Goal: Information Seeking & Learning: Check status

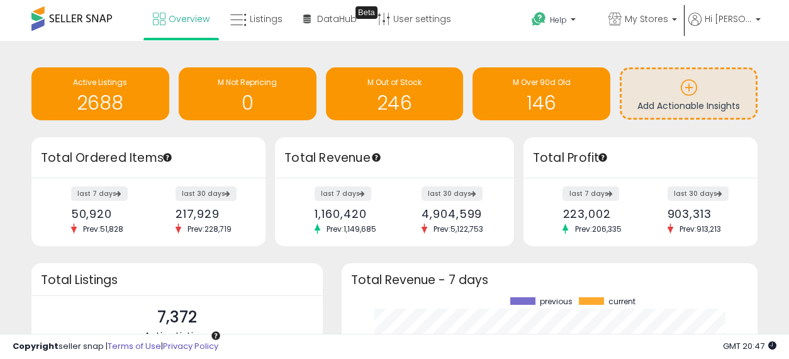
scroll to position [175, 391]
click at [178, 18] on span "Overview" at bounding box center [189, 19] width 41 height 13
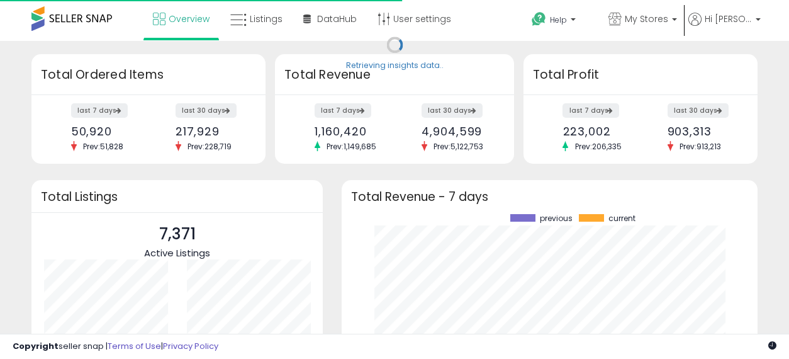
scroll to position [175, 391]
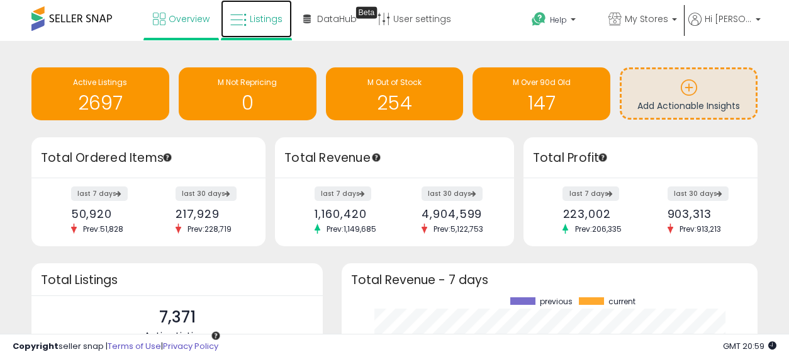
click at [266, 17] on span "Listings" at bounding box center [266, 19] width 33 height 13
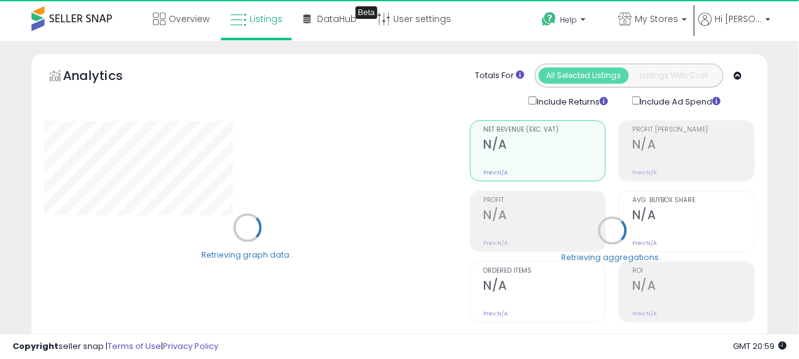
select select "**"
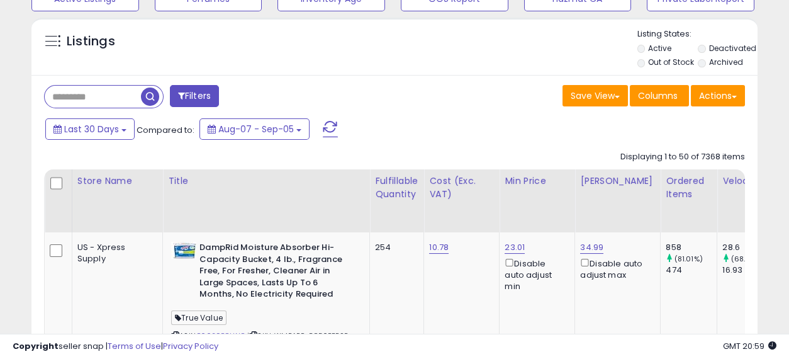
scroll to position [489, 0]
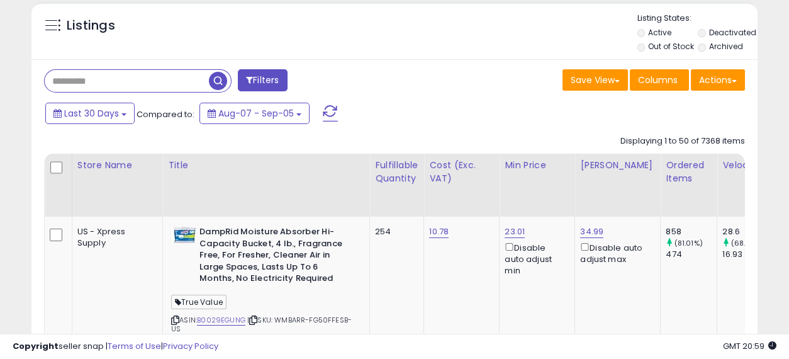
click at [103, 82] on input "text" at bounding box center [127, 81] width 164 height 22
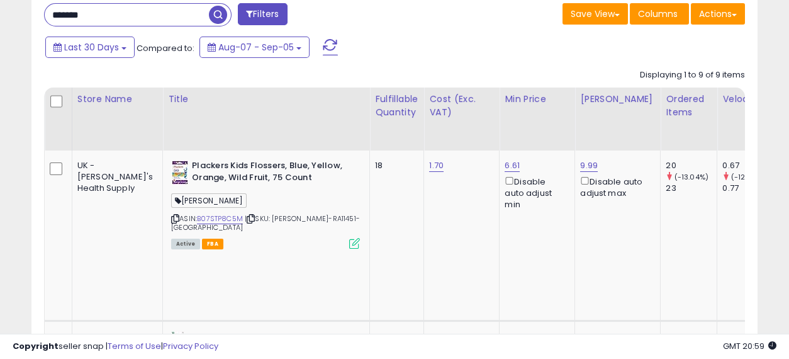
scroll to position [481, 0]
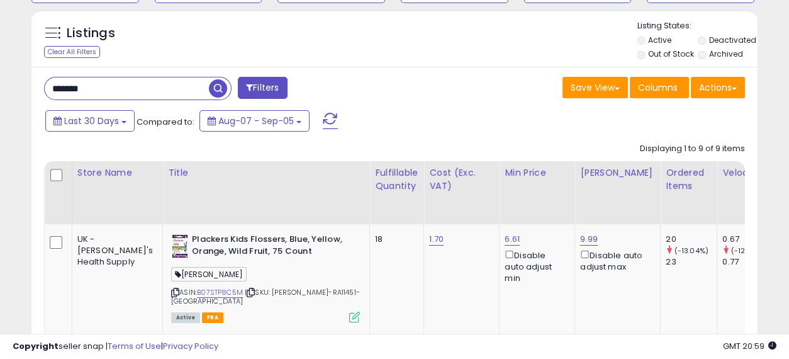
click at [123, 89] on input "*******" at bounding box center [127, 88] width 164 height 22
type input "******"
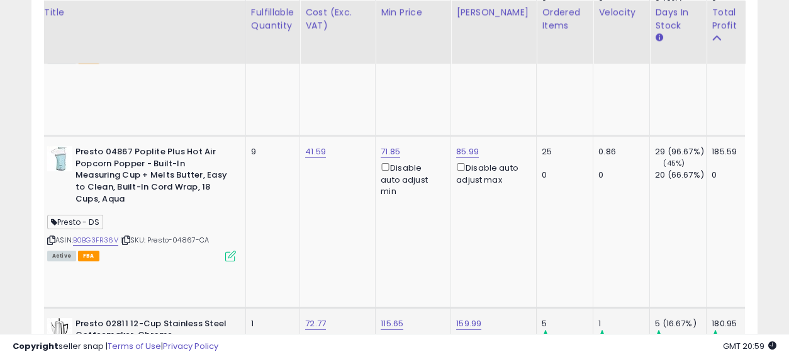
scroll to position [0, 254]
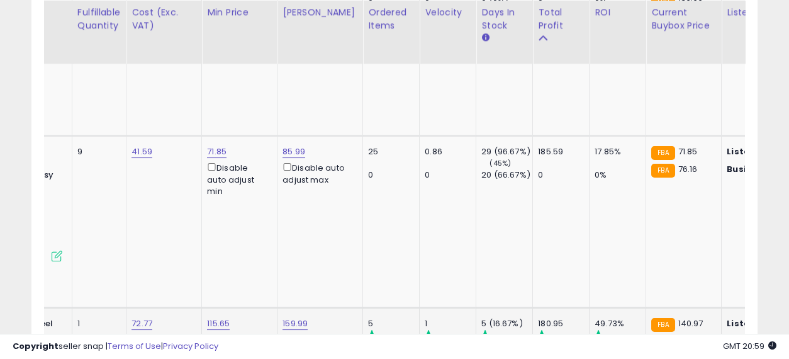
drag, startPoint x: 344, startPoint y: 176, endPoint x: 499, endPoint y: 173, distance: 154.8
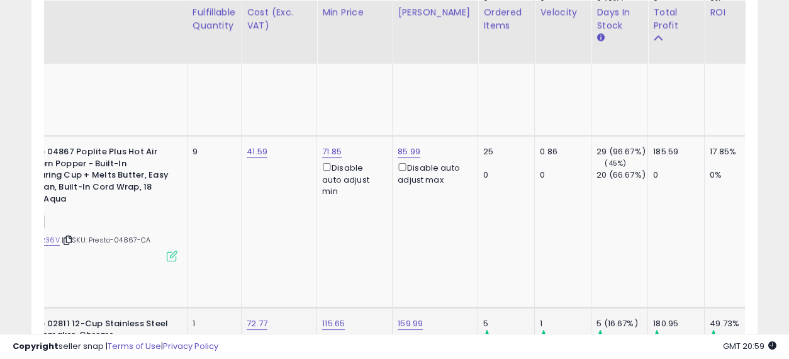
scroll to position [0, 0]
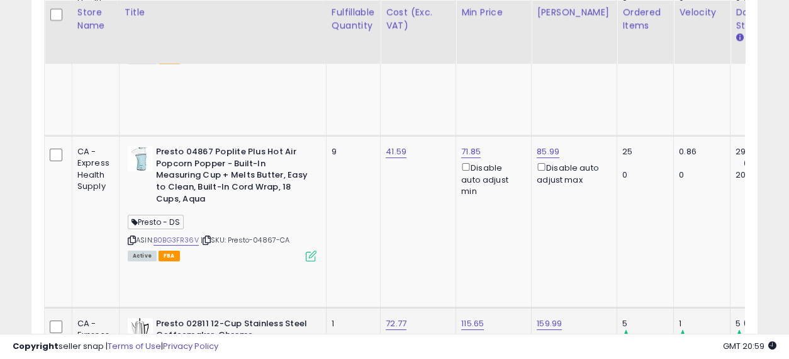
drag, startPoint x: 351, startPoint y: 170, endPoint x: 301, endPoint y: 169, distance: 49.7
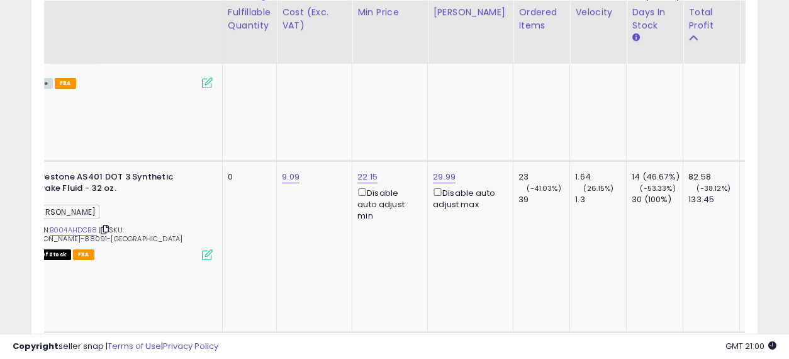
drag, startPoint x: 327, startPoint y: 201, endPoint x: 372, endPoint y: 208, distance: 45.8
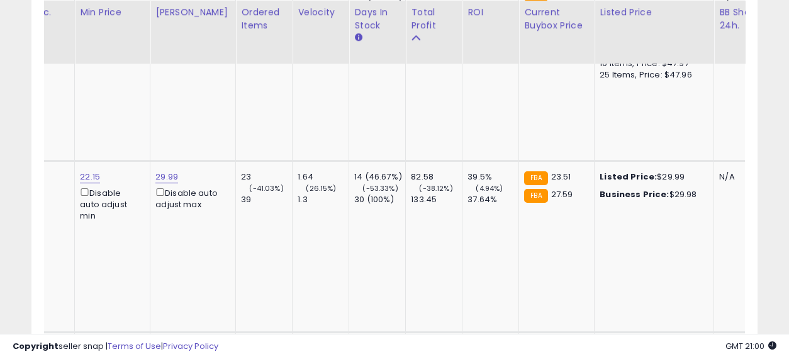
drag, startPoint x: 329, startPoint y: 207, endPoint x: 403, endPoint y: 221, distance: 74.9
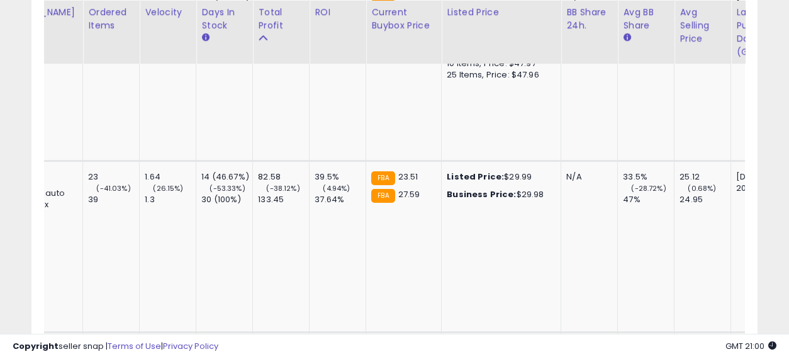
drag, startPoint x: 361, startPoint y: 209, endPoint x: 419, endPoint y: 216, distance: 58.3
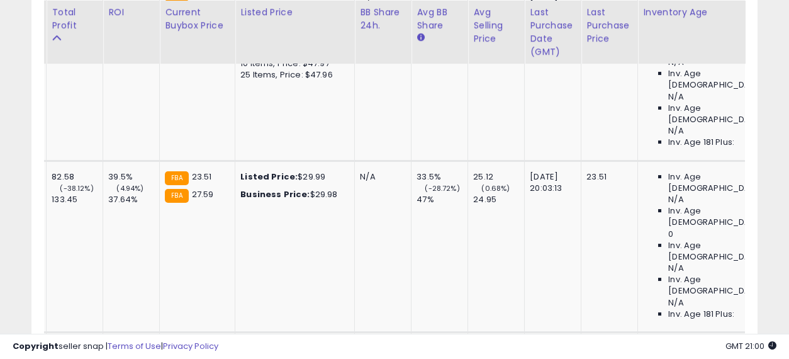
drag, startPoint x: 386, startPoint y: 204, endPoint x: 445, endPoint y: 211, distance: 60.1
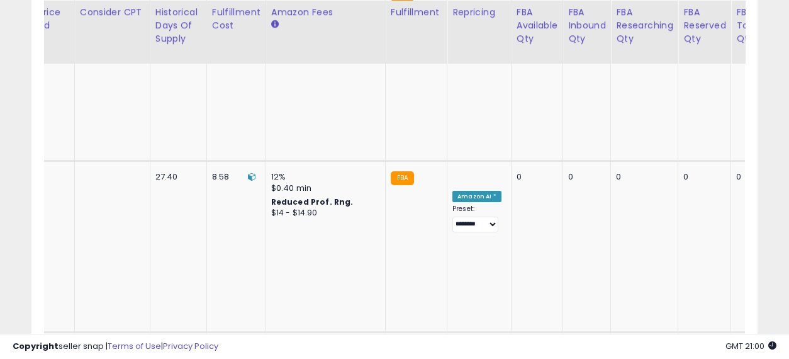
drag, startPoint x: 311, startPoint y: 200, endPoint x: 404, endPoint y: 211, distance: 94.3
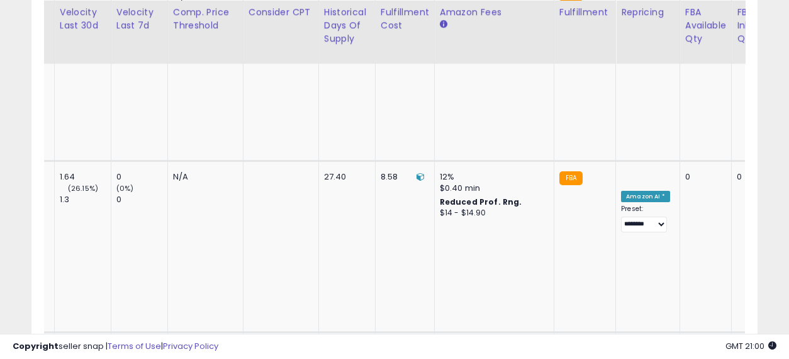
drag, startPoint x: 537, startPoint y: 206, endPoint x: 486, endPoint y: 208, distance: 51.0
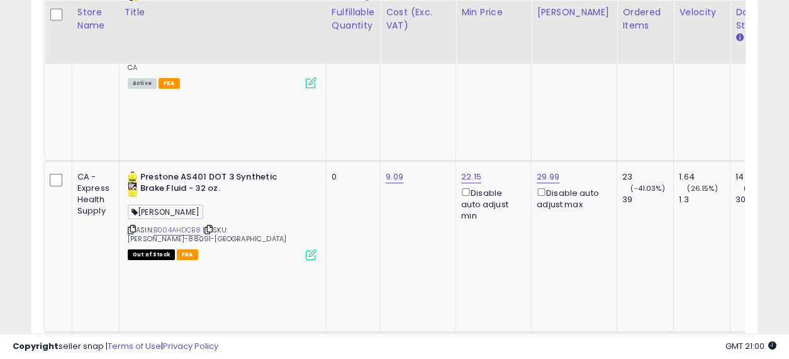
drag, startPoint x: 526, startPoint y: 201, endPoint x: 313, endPoint y: 200, distance: 213.2
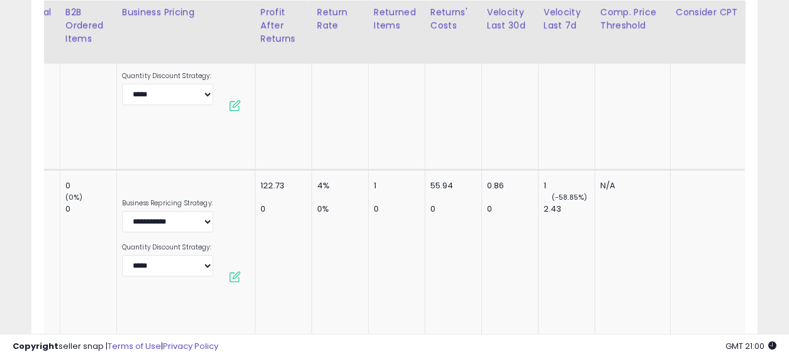
drag, startPoint x: 330, startPoint y: 204, endPoint x: 444, endPoint y: 230, distance: 117.5
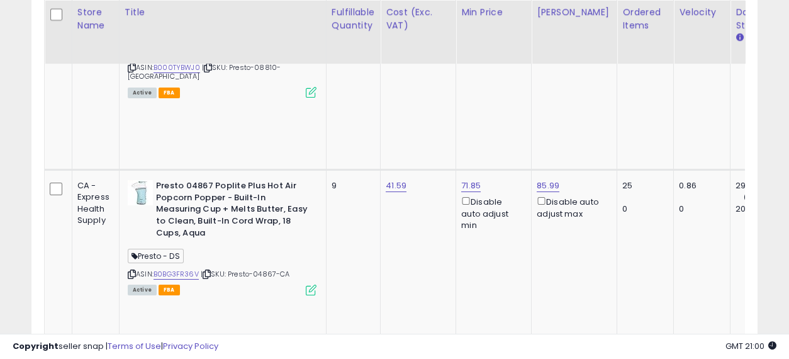
drag, startPoint x: 538, startPoint y: 233, endPoint x: 244, endPoint y: 215, distance: 294.3
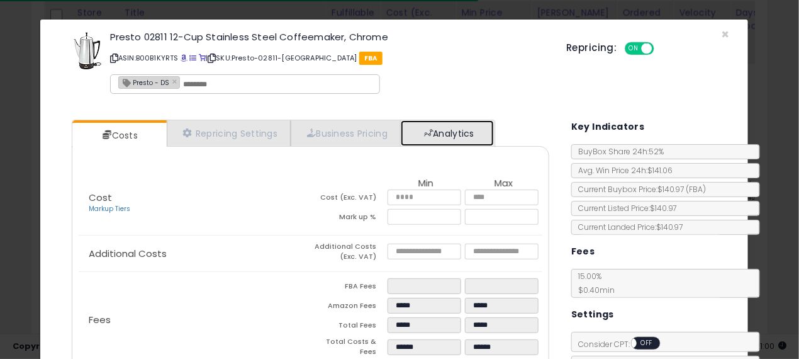
click at [423, 139] on link "Analytics" at bounding box center [447, 133] width 93 height 26
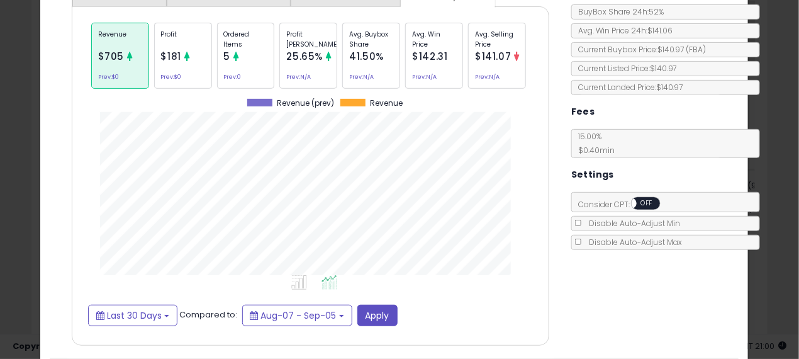
click at [224, 42] on p "Ordered Items" at bounding box center [246, 39] width 44 height 19
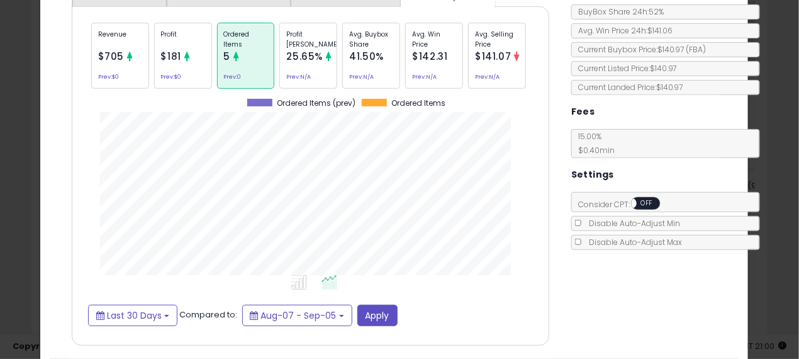
click at [0, 125] on div "× Close Presto 02811 12-Cup Stainless Steel Coffeemaker, Chrome ASIN: B00B1KYRT…" at bounding box center [399, 179] width 799 height 359
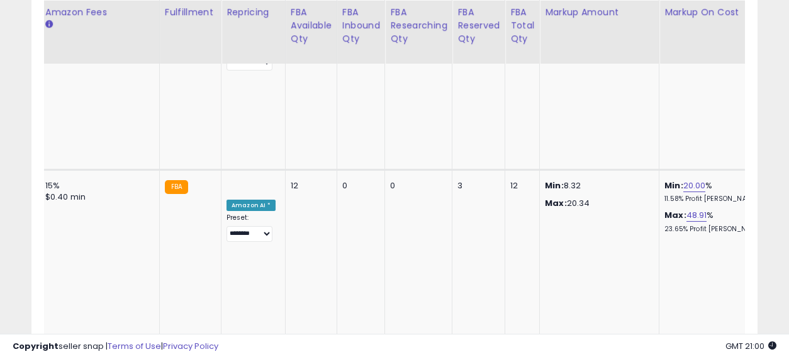
drag, startPoint x: 328, startPoint y: 233, endPoint x: 633, endPoint y: 240, distance: 305.1
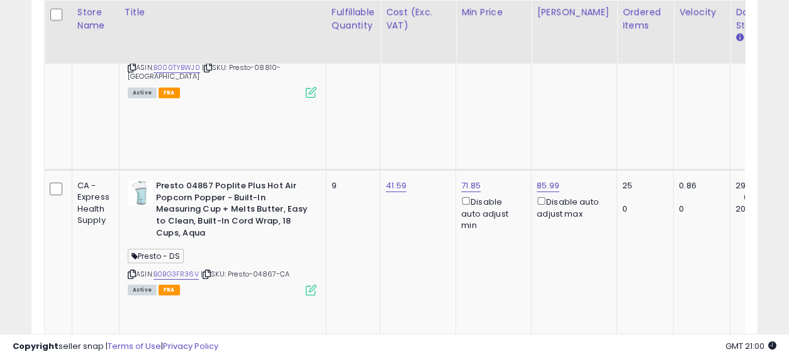
drag, startPoint x: 593, startPoint y: 227, endPoint x: 238, endPoint y: 224, distance: 354.8
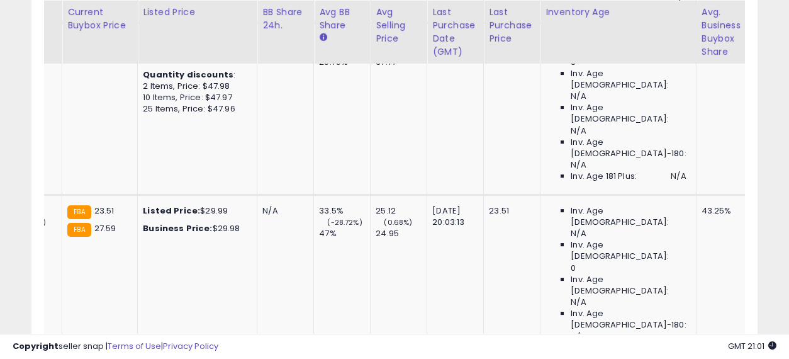
drag, startPoint x: 316, startPoint y: 235, endPoint x: 443, endPoint y: 263, distance: 129.4
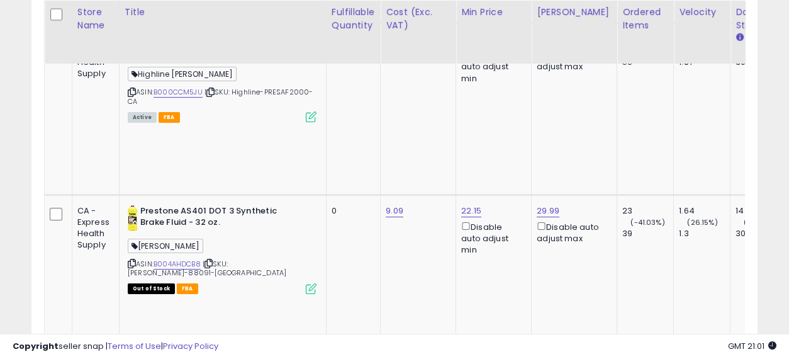
drag, startPoint x: 494, startPoint y: 249, endPoint x: 125, endPoint y: 243, distance: 369.3
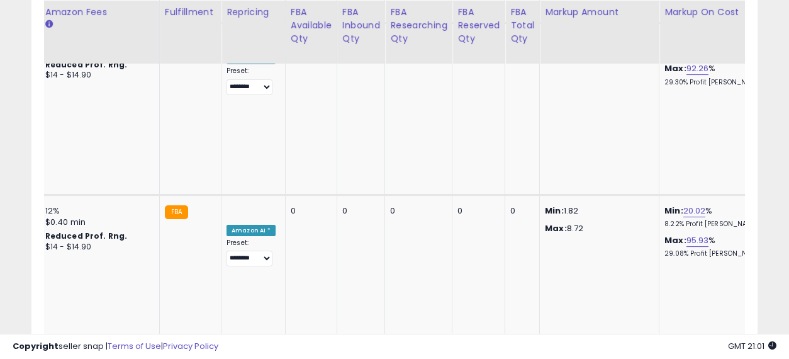
drag, startPoint x: 317, startPoint y: 218, endPoint x: 482, endPoint y: 226, distance: 165.0
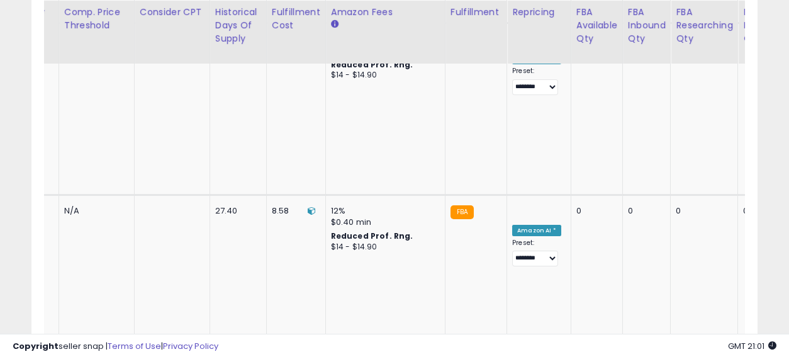
drag, startPoint x: 447, startPoint y: 228, endPoint x: 369, endPoint y: 225, distance: 78.0
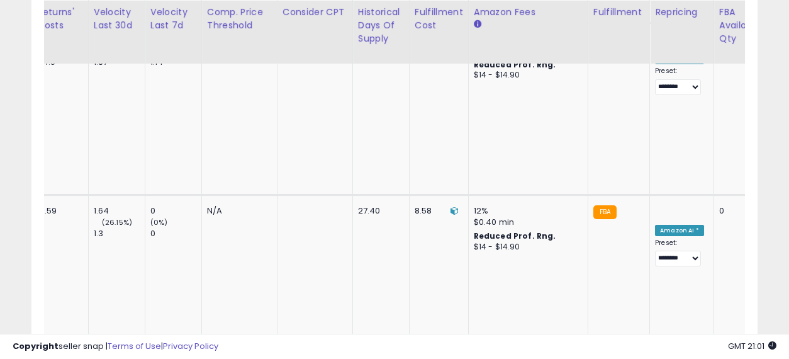
drag, startPoint x: 448, startPoint y: 232, endPoint x: 373, endPoint y: 234, distance: 75.5
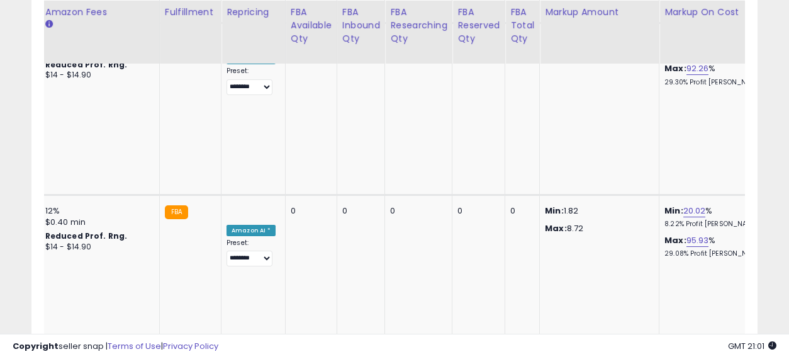
drag, startPoint x: 214, startPoint y: 222, endPoint x: 437, endPoint y: 245, distance: 223.9
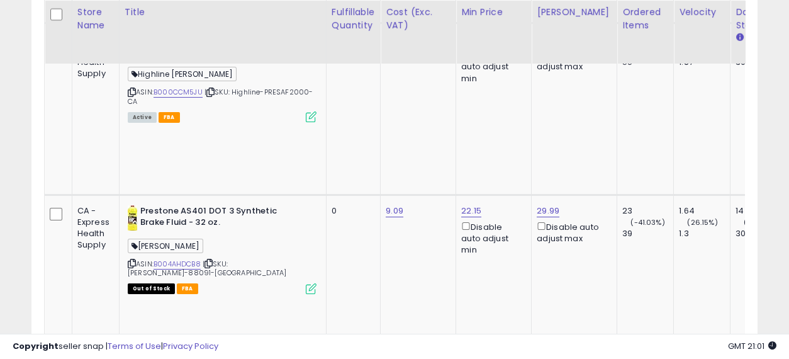
drag, startPoint x: 555, startPoint y: 243, endPoint x: 142, endPoint y: 242, distance: 413.3
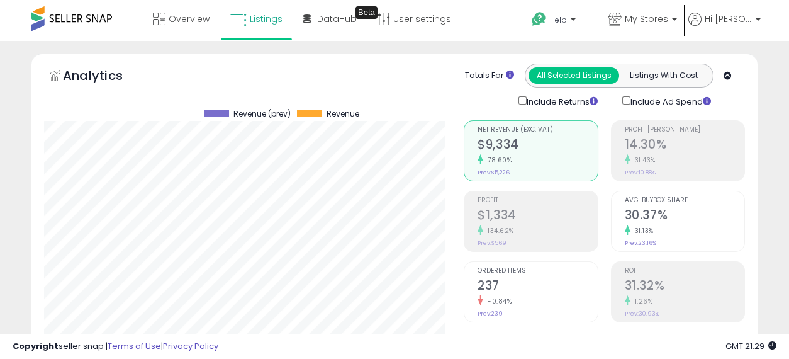
click at [519, 230] on div "134.62%" at bounding box center [537, 231] width 120 height 12
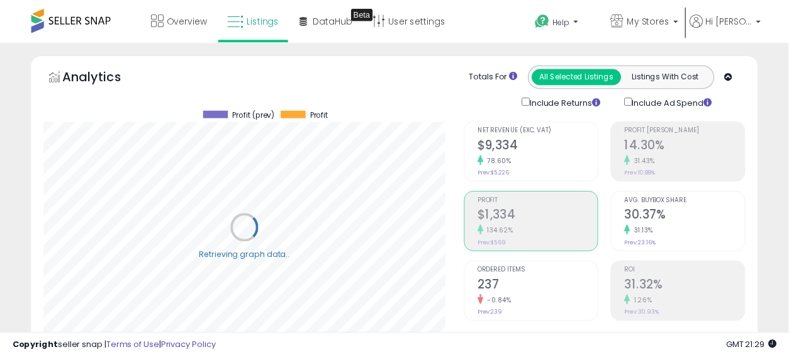
scroll to position [628739, 628577]
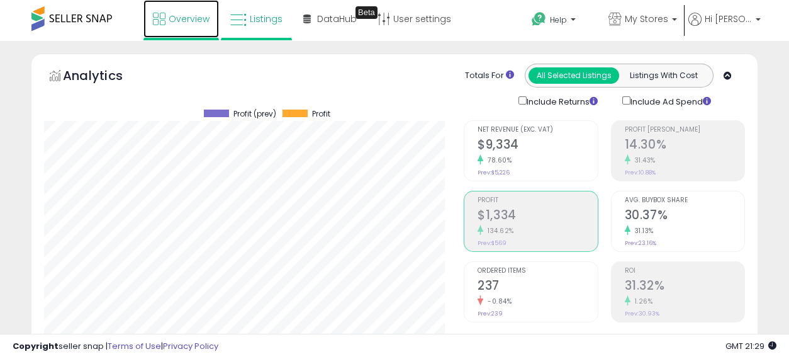
click at [179, 29] on link "Overview" at bounding box center [180, 19] width 75 height 38
